Goal: Information Seeking & Learning: Learn about a topic

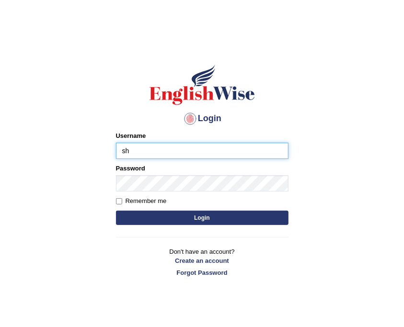
type input "shoeb51"
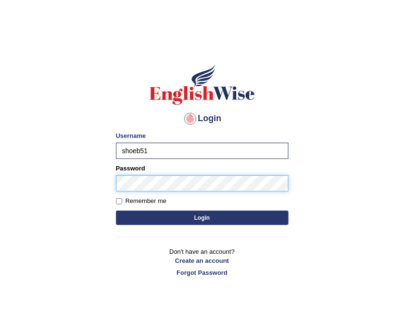
click at [116, 211] on button "Login" at bounding box center [202, 218] width 173 height 14
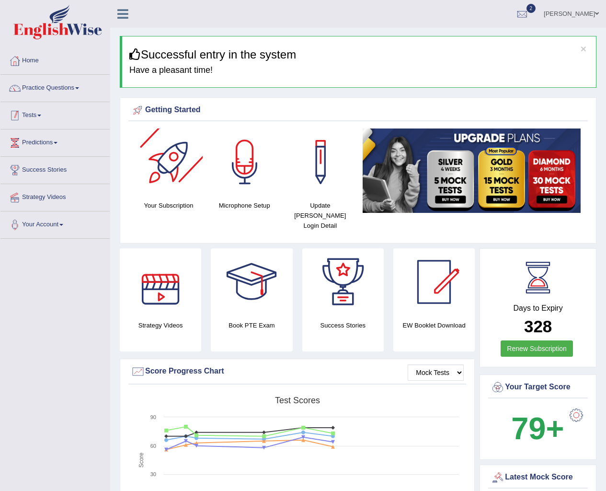
click at [42, 119] on link "Tests" at bounding box center [54, 114] width 109 height 24
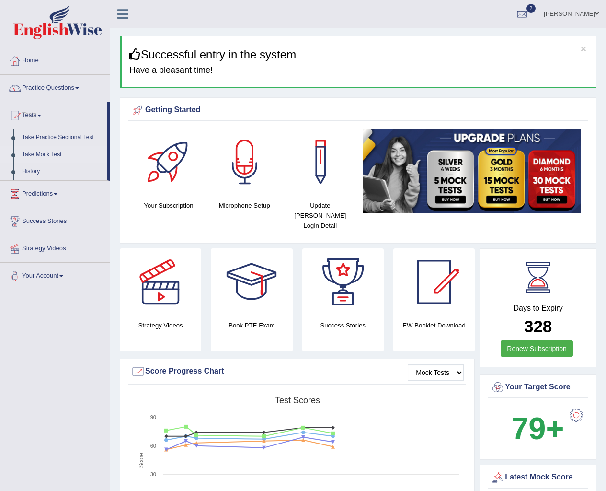
click at [38, 150] on link "Take Mock Test" at bounding box center [63, 154] width 90 height 17
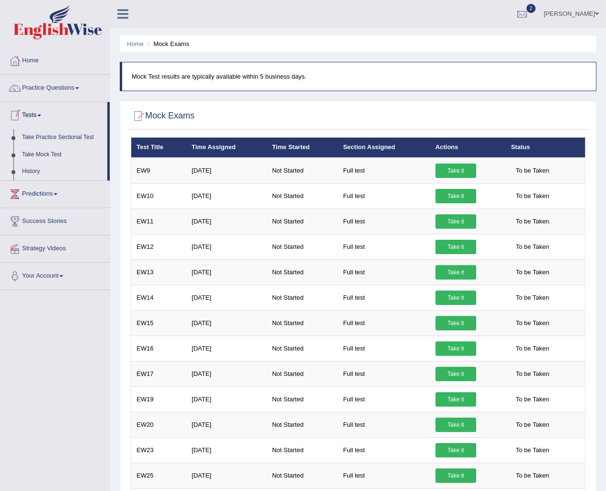
click at [40, 169] on link "History" at bounding box center [63, 171] width 90 height 17
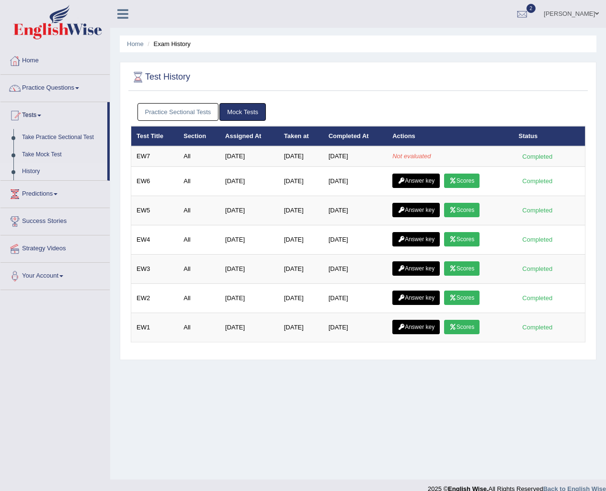
click at [306, 121] on div "Practice Sectional Tests Mock Tests" at bounding box center [358, 112] width 455 height 28
click at [24, 56] on link "Home" at bounding box center [54, 59] width 109 height 24
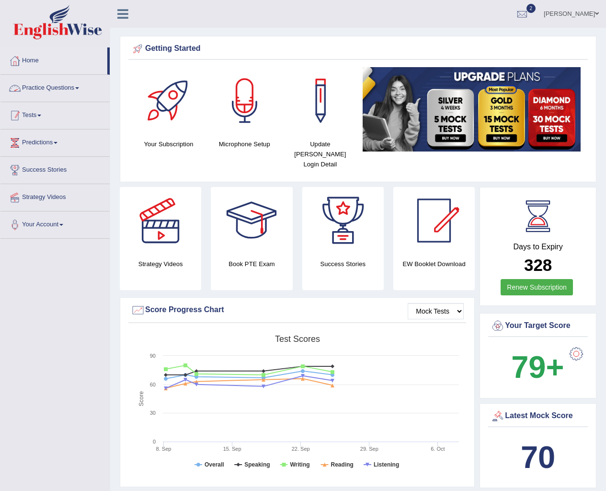
click at [27, 112] on link "Tests" at bounding box center [54, 114] width 109 height 24
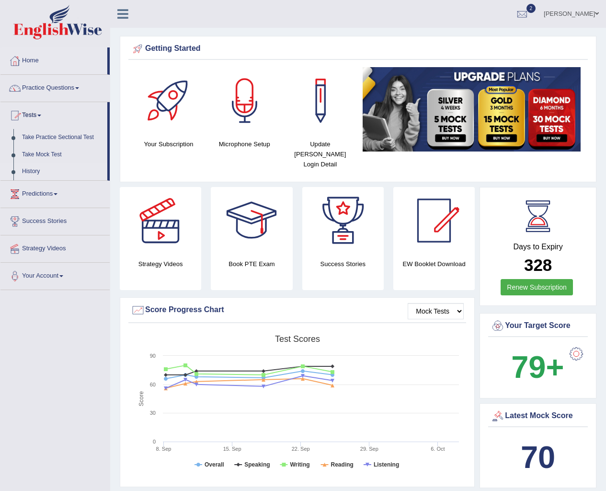
click at [23, 170] on link "History" at bounding box center [63, 171] width 90 height 17
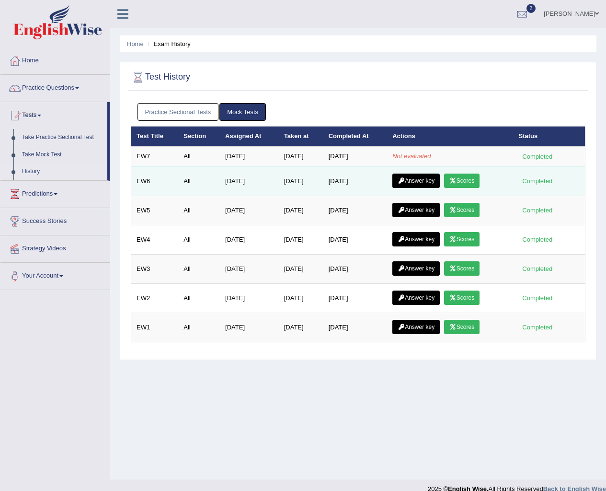
click at [470, 180] on link "Scores" at bounding box center [461, 180] width 35 height 14
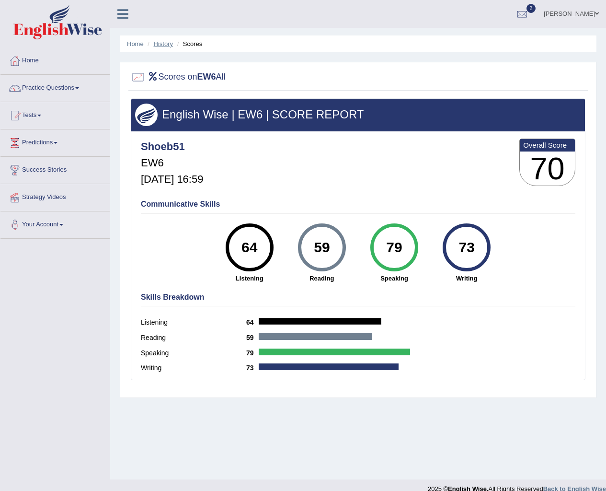
click at [155, 45] on link "History" at bounding box center [163, 43] width 19 height 7
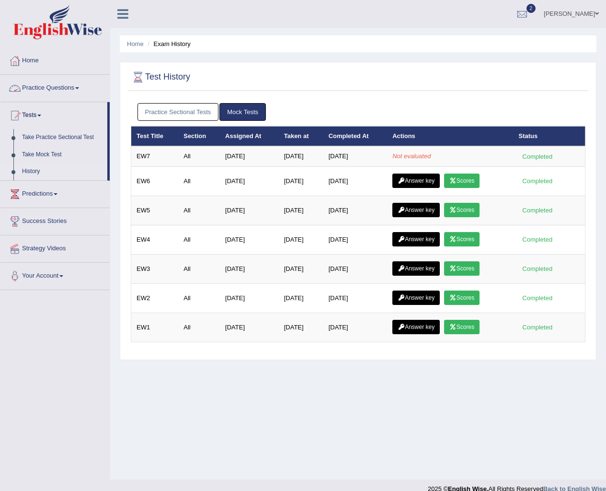
click at [189, 113] on link "Practice Sectional Tests" at bounding box center [178, 112] width 81 height 18
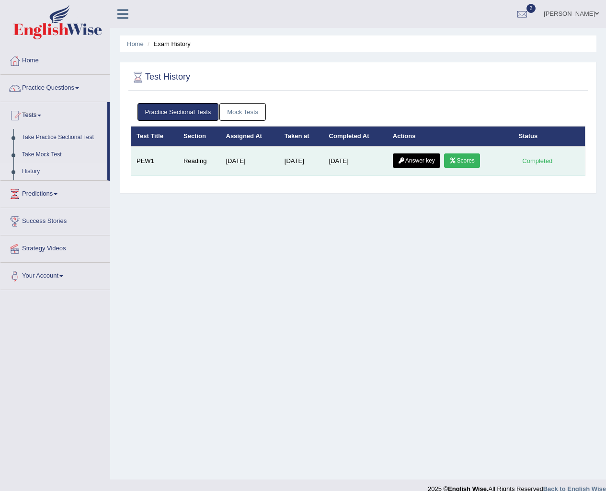
click at [456, 162] on icon at bounding box center [453, 161] width 7 height 6
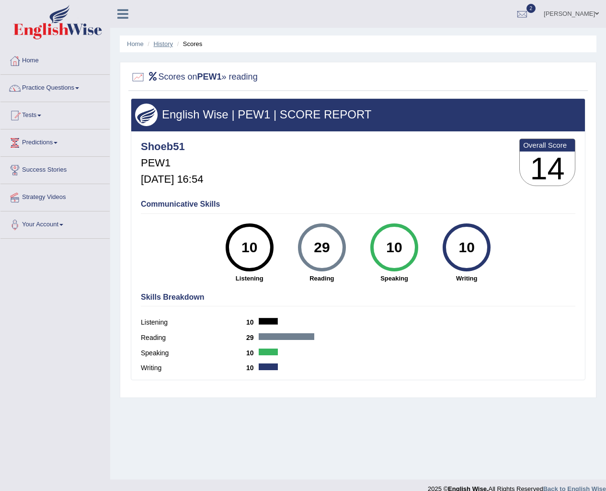
click at [161, 46] on link "History" at bounding box center [163, 43] width 19 height 7
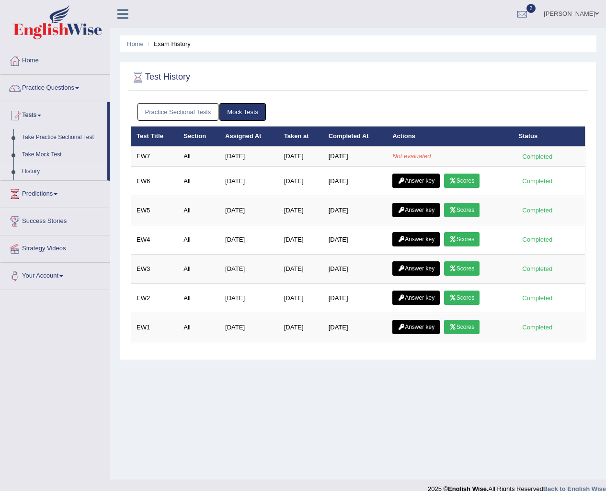
drag, startPoint x: 167, startPoint y: 45, endPoint x: 400, endPoint y: 108, distance: 241.0
click at [400, 108] on ul "Practice Sectional Tests Mock Tests" at bounding box center [359, 112] width 442 height 18
click at [258, 102] on div "Practice Sectional Tests Mock Tests" at bounding box center [358, 112] width 455 height 28
click at [257, 104] on link "Mock Tests" at bounding box center [242, 112] width 46 height 18
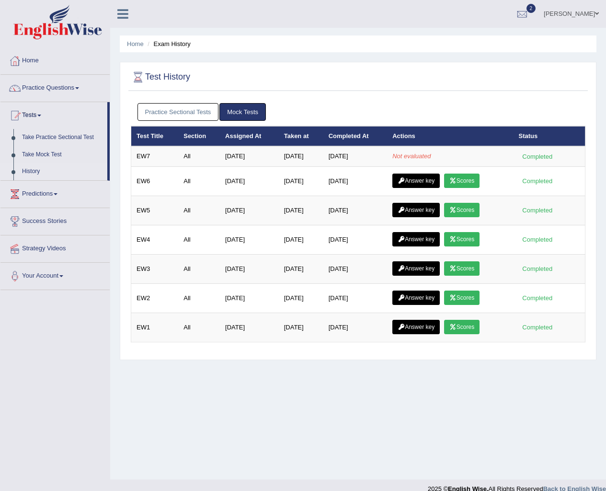
click at [257, 104] on link "Mock Tests" at bounding box center [242, 112] width 46 height 18
click at [239, 109] on link "Mock Tests" at bounding box center [242, 112] width 46 height 18
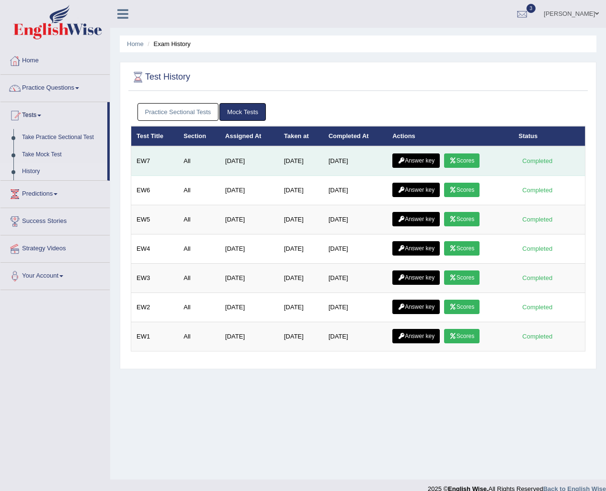
click at [463, 159] on link "Scores" at bounding box center [461, 160] width 35 height 14
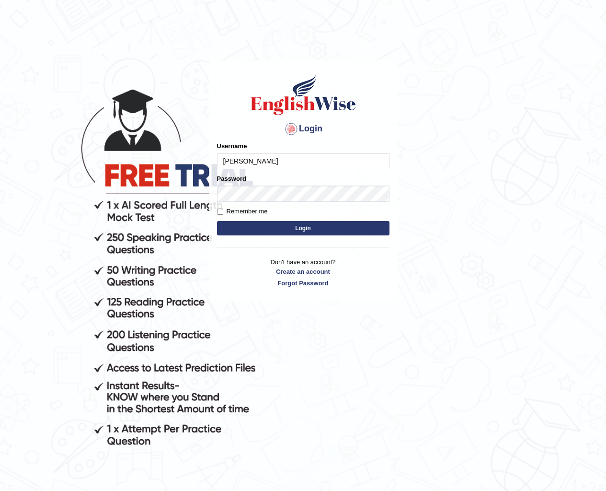
type input "shoeb51"
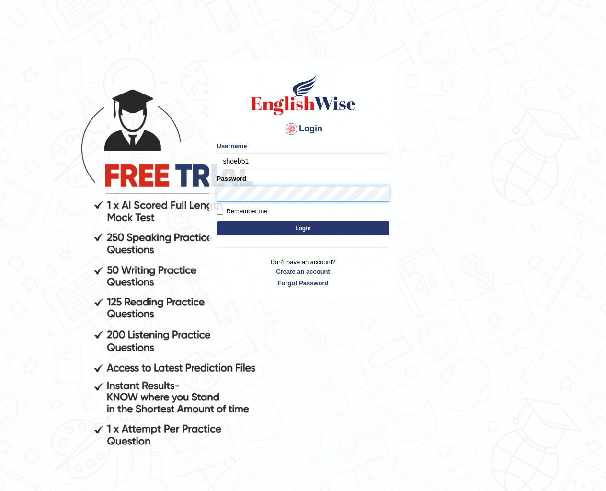
click at [217, 221] on button "Login" at bounding box center [303, 228] width 173 height 14
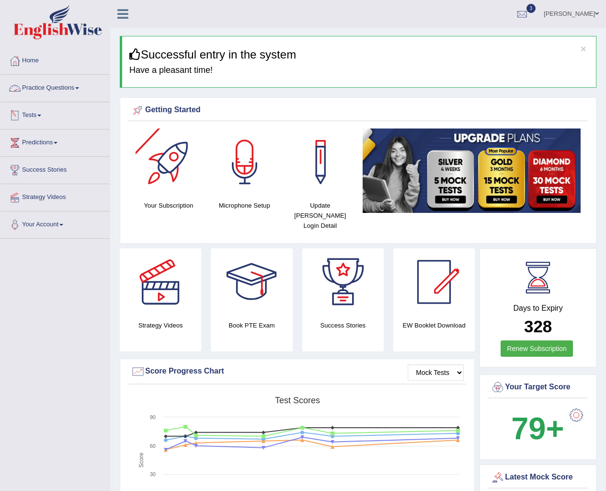
click at [34, 91] on link "Practice Questions" at bounding box center [54, 87] width 109 height 24
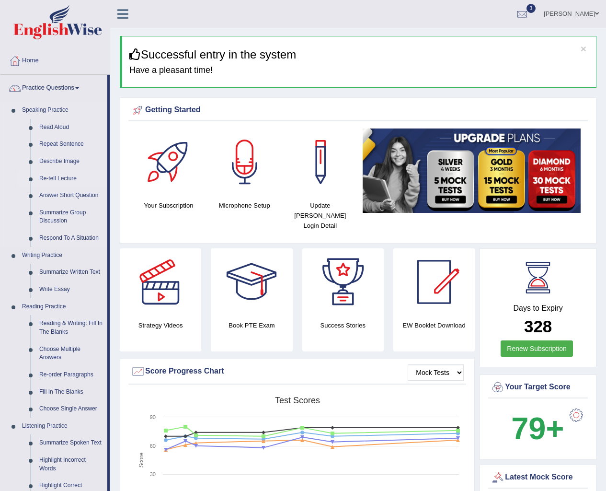
click at [66, 179] on link "Re-tell Lecture" at bounding box center [71, 178] width 72 height 17
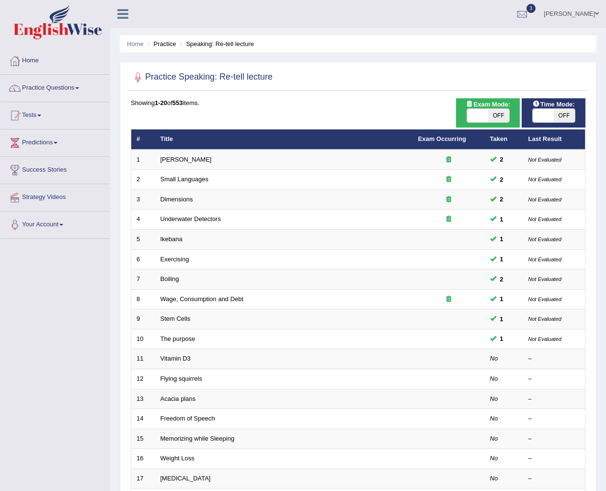
drag, startPoint x: 493, startPoint y: 119, endPoint x: 498, endPoint y: 118, distance: 5.5
click at [493, 120] on span "OFF" at bounding box center [498, 115] width 21 height 13
checkbox input "true"
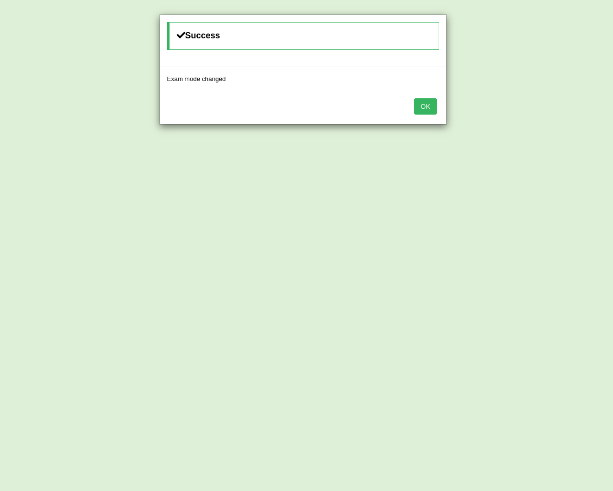
click at [556, 108] on div "Success Exam mode changed OK" at bounding box center [306, 245] width 613 height 491
click at [437, 111] on div "OK" at bounding box center [303, 108] width 287 height 34
click at [425, 107] on button "OK" at bounding box center [426, 106] width 22 height 16
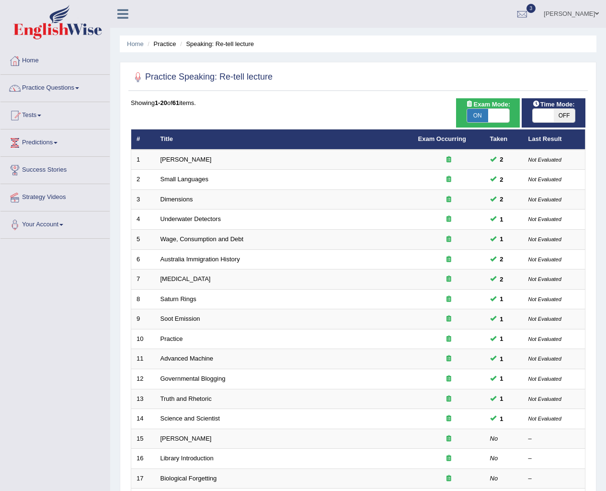
click at [554, 113] on span "OFF" at bounding box center [564, 115] width 21 height 13
checkbox input "true"
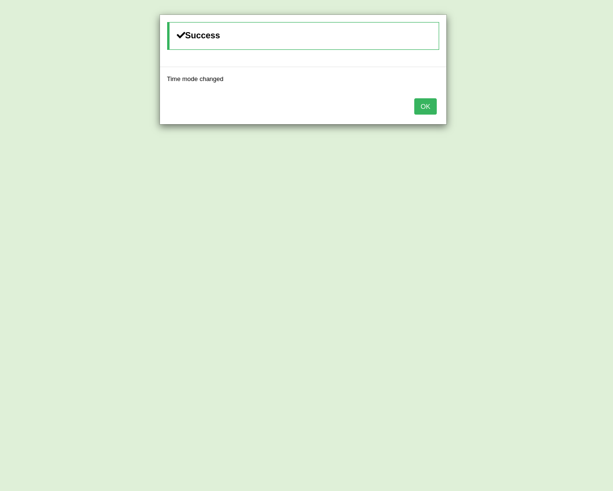
click at [415, 98] on button "OK" at bounding box center [426, 106] width 22 height 16
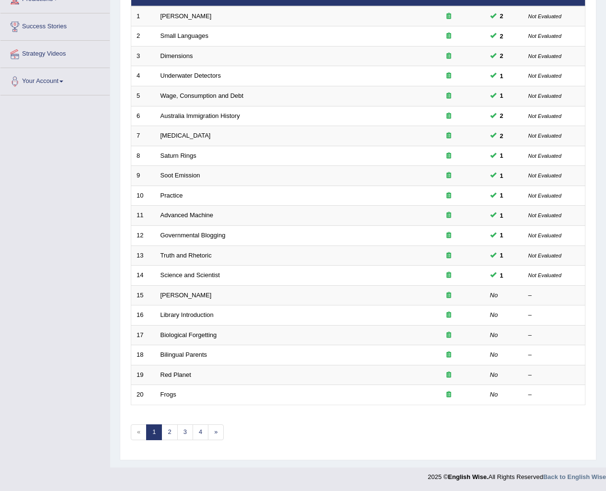
scroll to position [144, 0]
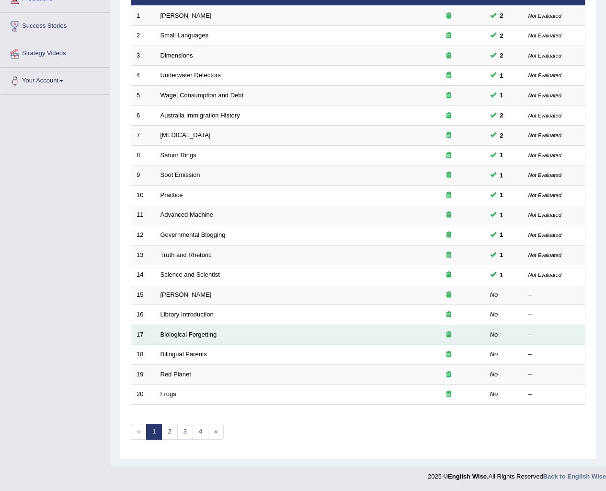
drag, startPoint x: 472, startPoint y: 171, endPoint x: 565, endPoint y: 328, distance: 182.6
click at [565, 328] on td "–" at bounding box center [554, 334] width 62 height 20
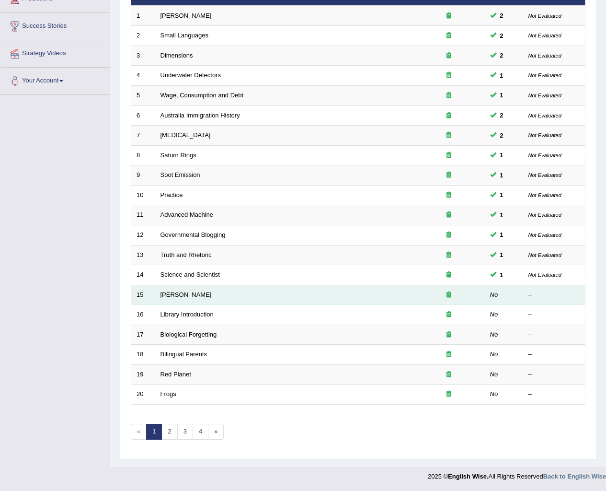
click at [174, 289] on td "Edmund Wilson" at bounding box center [284, 295] width 258 height 20
click at [175, 296] on link "Edmund Wilson" at bounding box center [186, 294] width 51 height 7
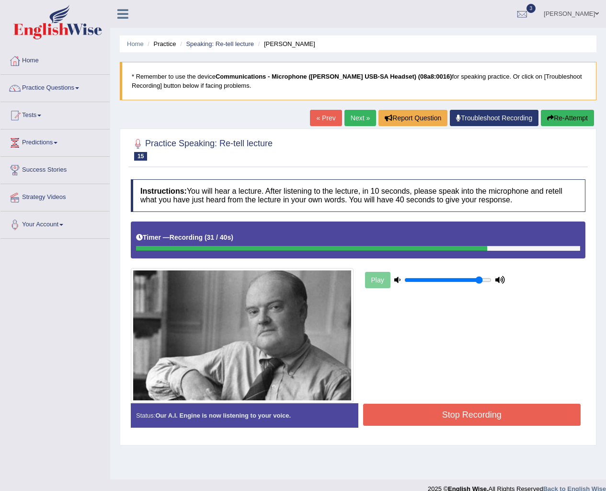
click at [496, 420] on button "Stop Recording" at bounding box center [472, 415] width 218 height 22
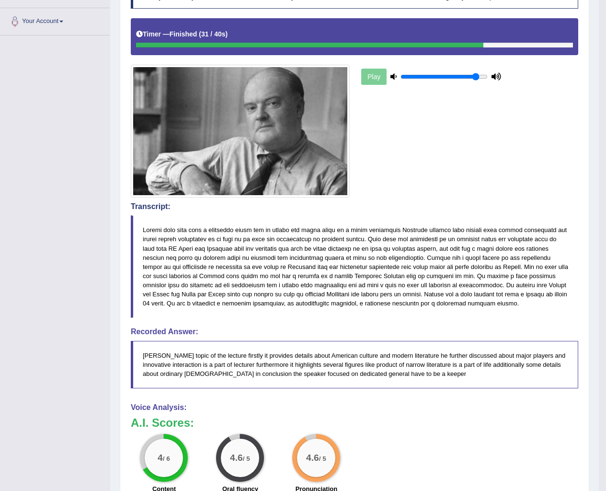
scroll to position [43, 0]
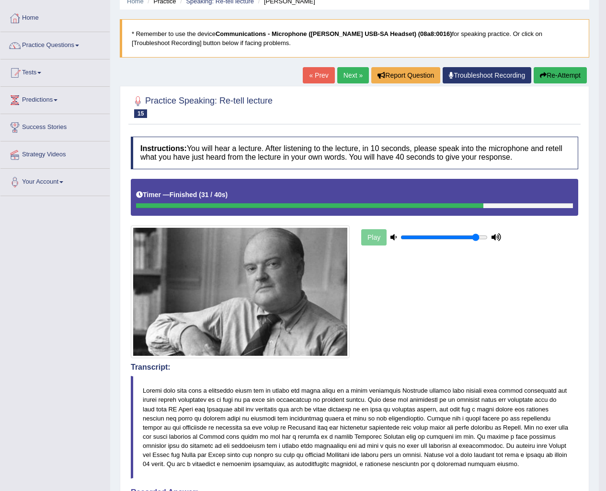
click at [355, 80] on link "Next »" at bounding box center [353, 75] width 32 height 16
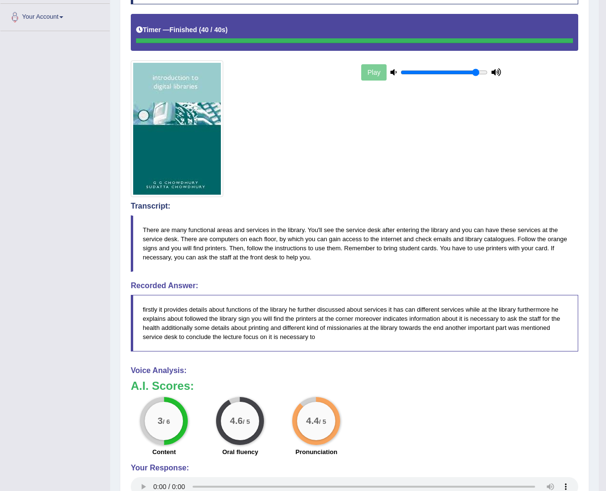
scroll to position [58, 0]
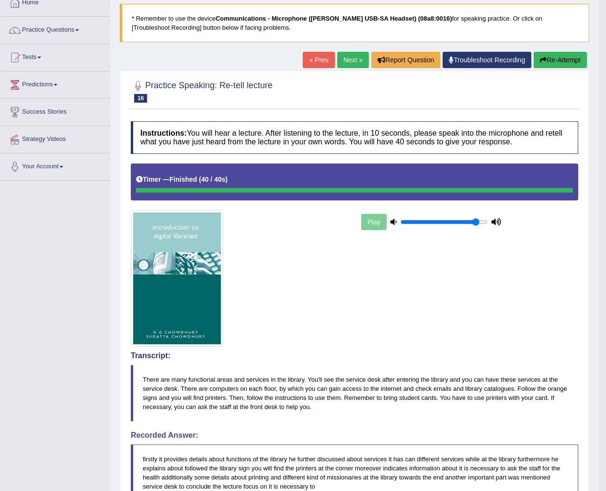
click at [572, 66] on button "Re-Attempt" at bounding box center [560, 60] width 53 height 16
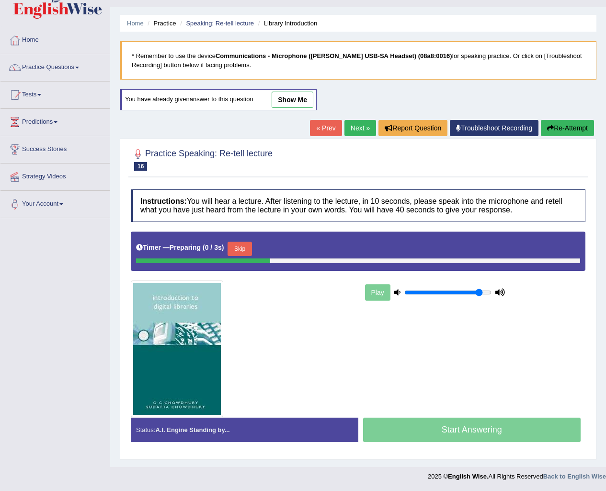
click at [385, 293] on div "Play" at bounding box center [435, 292] width 144 height 24
click at [425, 436] on div "Start Answering" at bounding box center [472, 430] width 228 height 27
click at [423, 436] on div "Start Answering" at bounding box center [472, 430] width 228 height 27
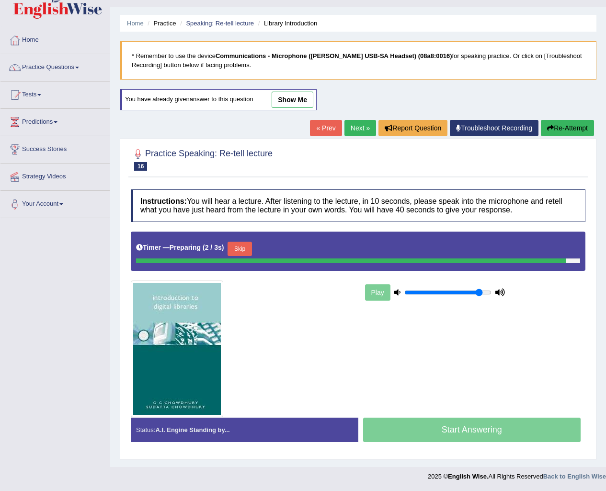
scroll to position [12, 0]
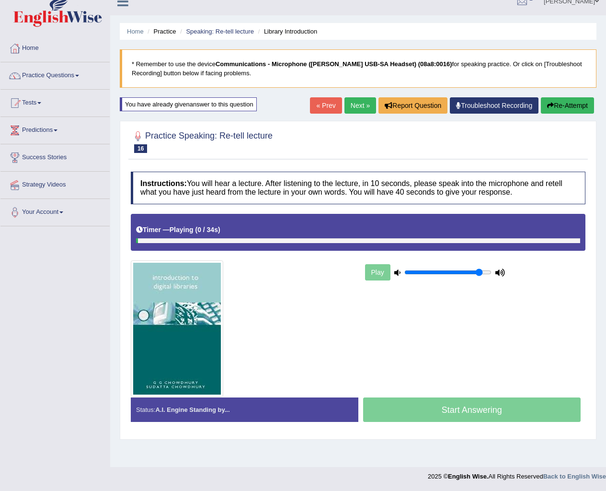
click at [248, 245] on div "Timer — Playing ( 0 / 34s ) Skip" at bounding box center [358, 232] width 455 height 37
click at [453, 410] on div "Start Answering" at bounding box center [472, 410] width 228 height 27
click at [452, 409] on div "Start Answering" at bounding box center [472, 410] width 228 height 27
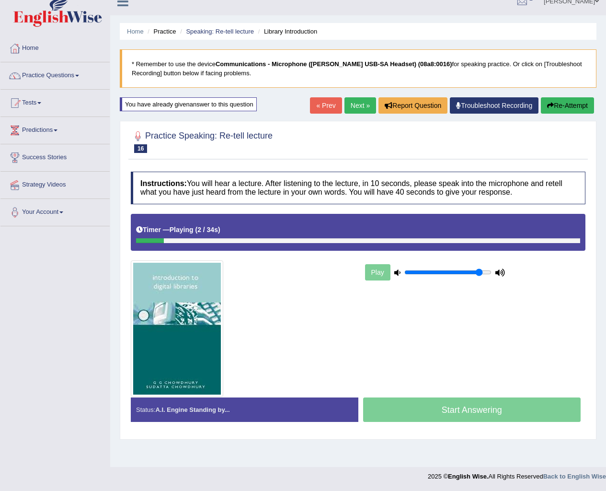
click at [375, 278] on div "Play" at bounding box center [435, 272] width 144 height 24
drag, startPoint x: 491, startPoint y: 273, endPoint x: 468, endPoint y: 277, distance: 23.8
type input "0.75"
click at [468, 276] on input "range" at bounding box center [447, 272] width 87 height 8
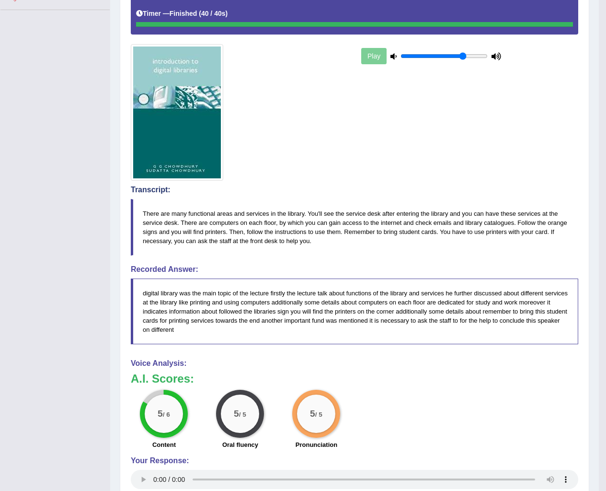
scroll to position [72, 0]
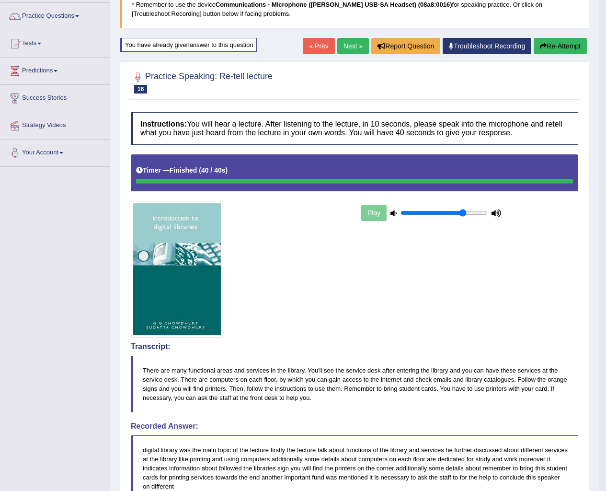
click at [338, 51] on link "Next »" at bounding box center [353, 46] width 32 height 16
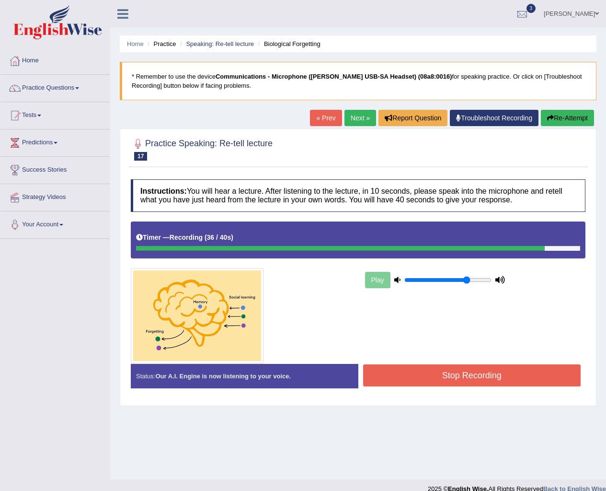
click at [496, 362] on div "Play" at bounding box center [358, 292] width 464 height 142
click at [489, 372] on button "Stop Recording" at bounding box center [472, 375] width 218 height 22
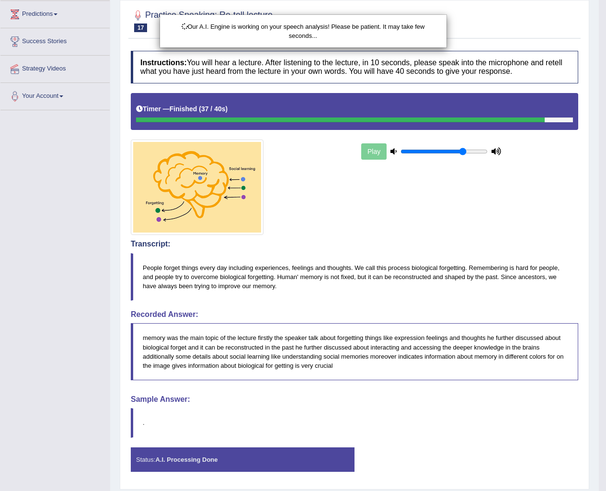
scroll to position [158, 0]
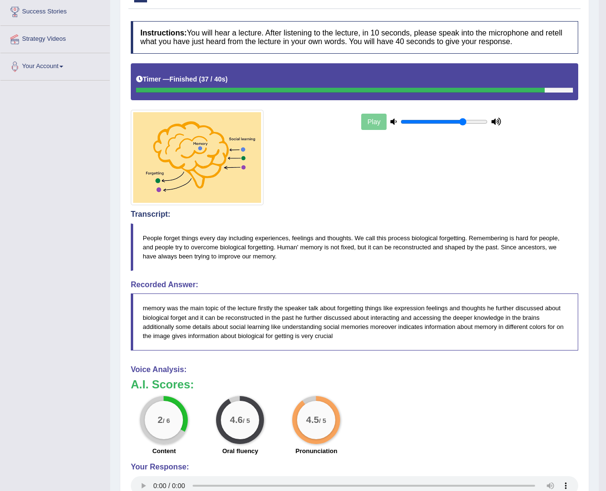
drag, startPoint x: 247, startPoint y: 236, endPoint x: 355, endPoint y: 302, distance: 126.9
click at [357, 297] on div "Instructions: You will hear a lecture. After listening to the lecture, in 10 se…" at bounding box center [354, 303] width 452 height 575
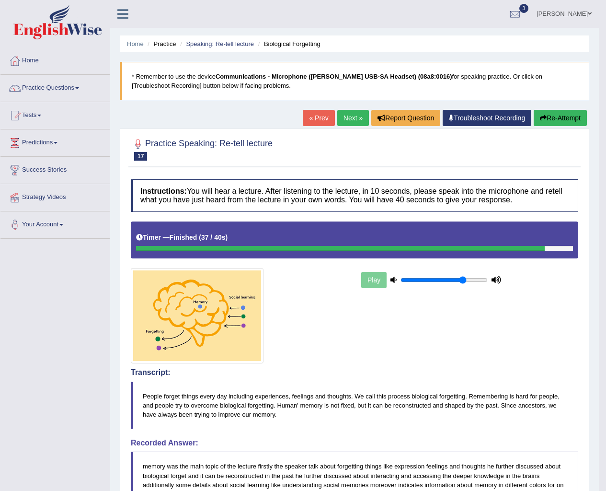
drag, startPoint x: 557, startPoint y: 116, endPoint x: 577, endPoint y: 124, distance: 21.3
click at [557, 115] on button "Re-Attempt" at bounding box center [560, 118] width 53 height 16
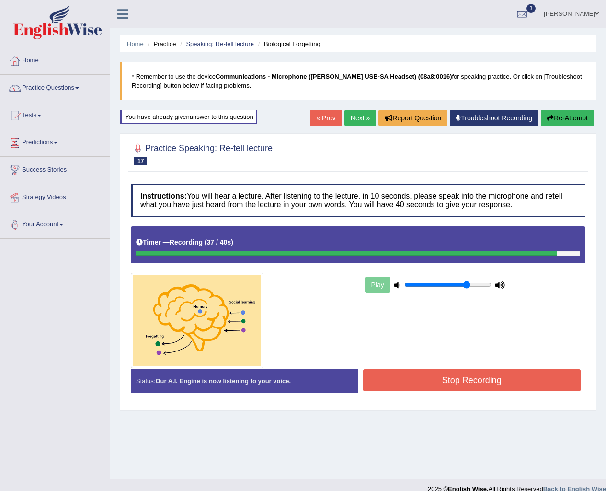
click at [496, 388] on button "Stop Recording" at bounding box center [472, 380] width 218 height 22
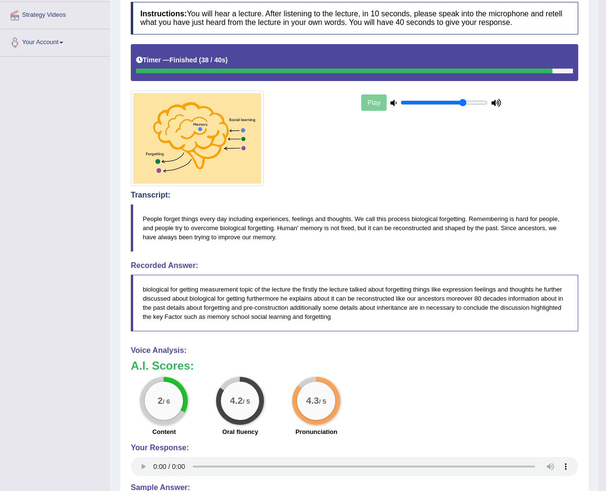
scroll to position [156, 0]
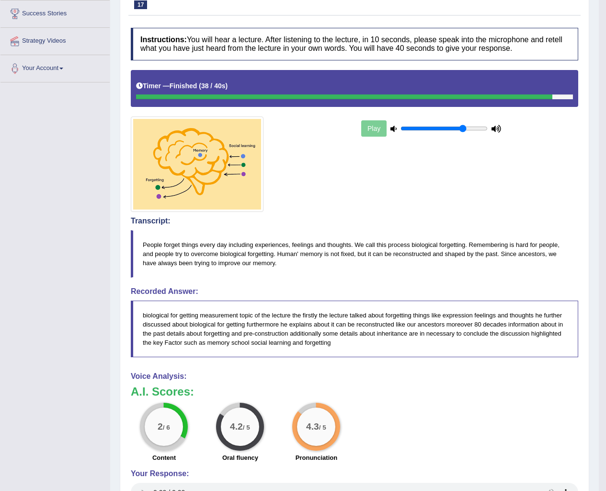
click at [423, 210] on div "Play" at bounding box center [354, 141] width 457 height 142
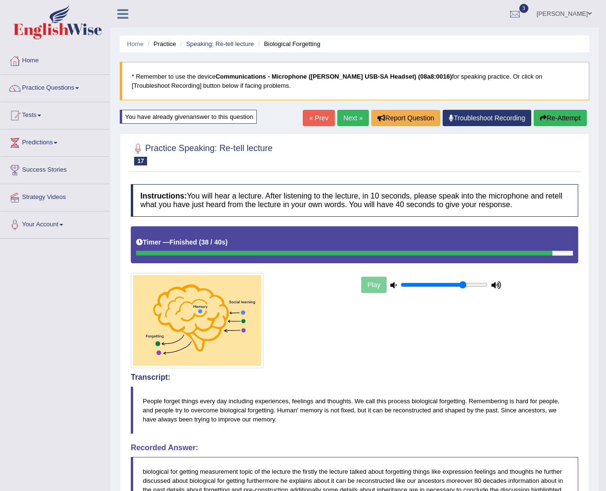
click at [338, 124] on link "Next »" at bounding box center [353, 118] width 32 height 16
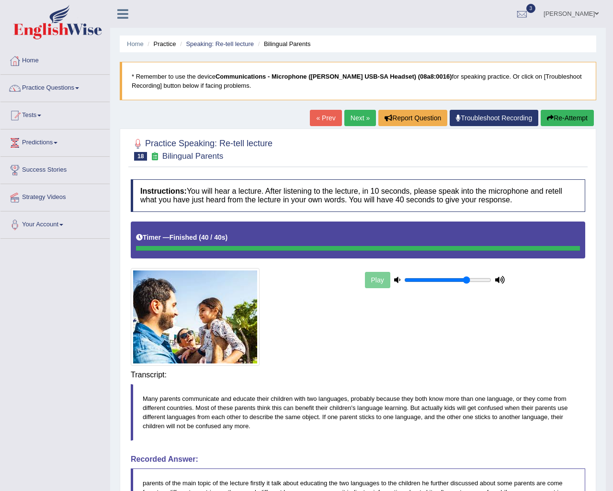
click at [482, 365] on div "Play" at bounding box center [358, 293] width 464 height 144
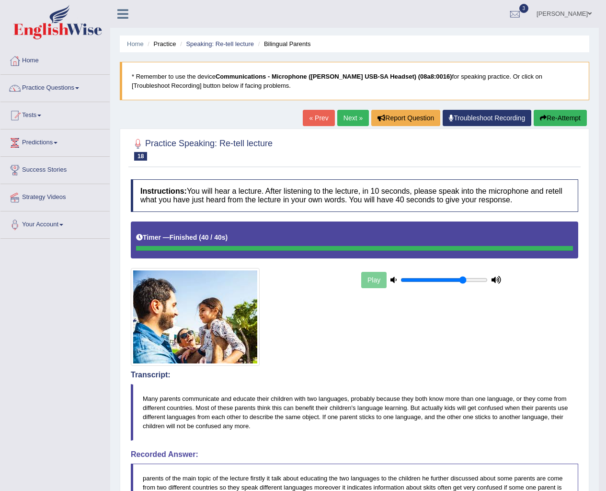
click at [572, 114] on button "Re-Attempt" at bounding box center [560, 118] width 53 height 16
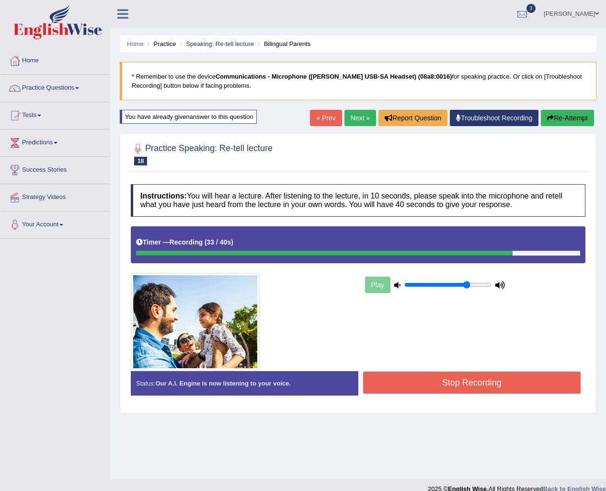
click at [494, 370] on div "Play" at bounding box center [358, 298] width 464 height 144
click at [493, 372] on div "Status: Our A.I. Engine is now listening to your voice. Start Answering Stop Re…" at bounding box center [358, 388] width 455 height 34
click at [491, 374] on button "Stop Recording" at bounding box center [472, 382] width 218 height 22
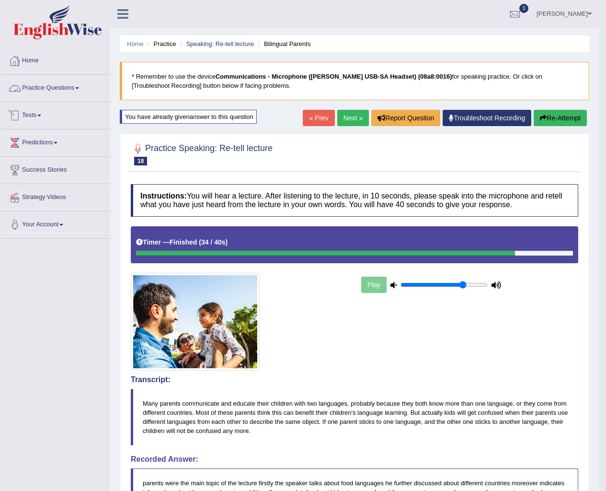
click at [27, 115] on link "Tests" at bounding box center [54, 114] width 109 height 24
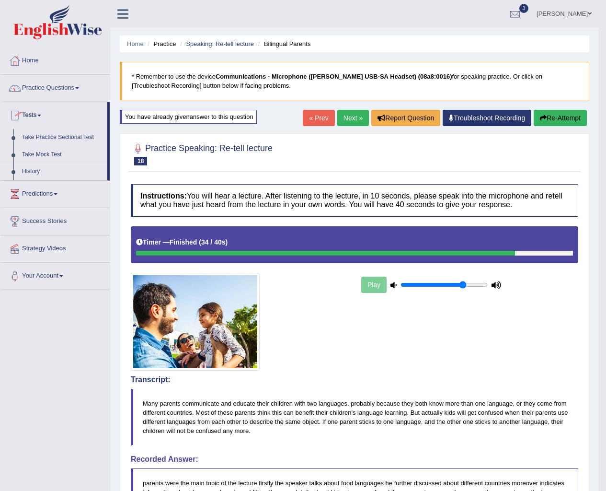
click at [37, 170] on link "History" at bounding box center [63, 171] width 90 height 17
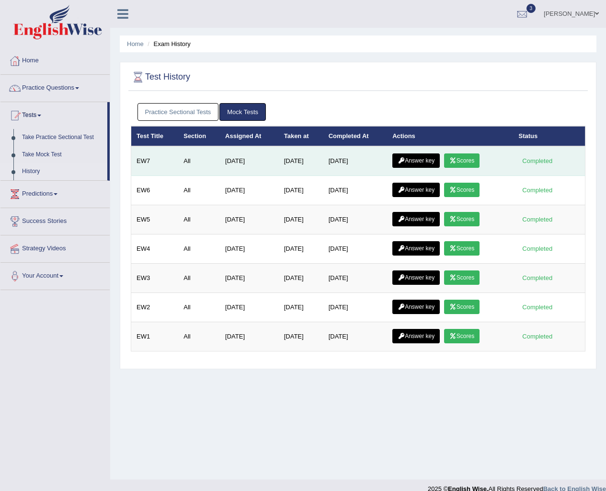
drag, startPoint x: 0, startPoint y: 0, endPoint x: 414, endPoint y: 166, distance: 445.6
click at [414, 166] on link "Answer key" at bounding box center [416, 160] width 47 height 14
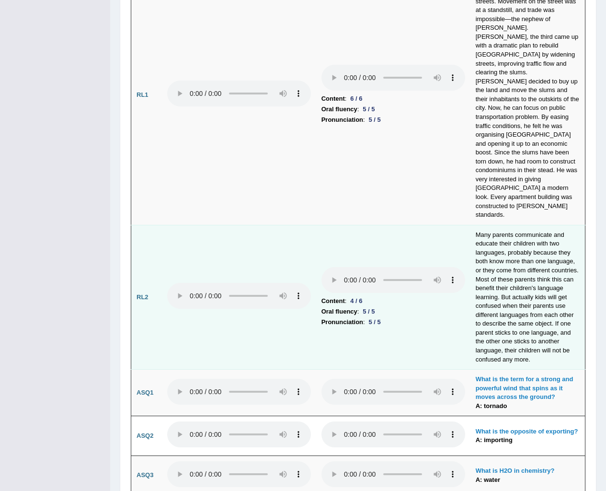
scroll to position [2011, 0]
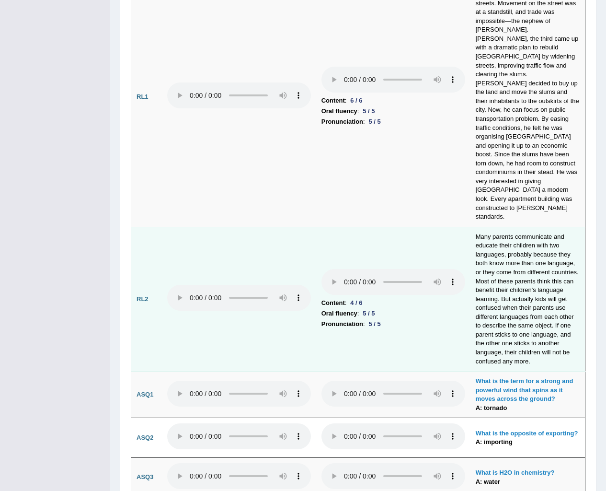
click at [456, 298] on li "Content : 4 / 6" at bounding box center [394, 303] width 144 height 11
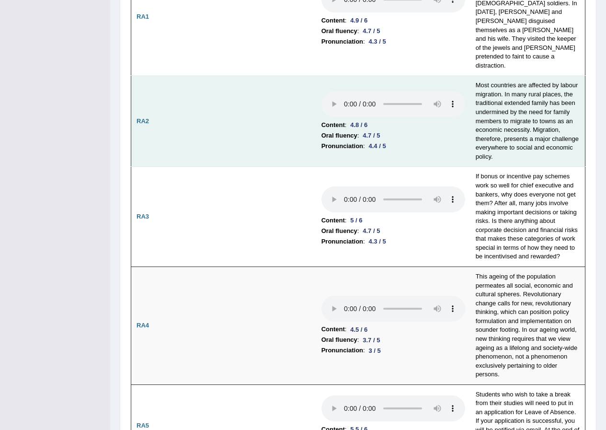
scroll to position [238, 0]
